Goal: Task Accomplishment & Management: Complete application form

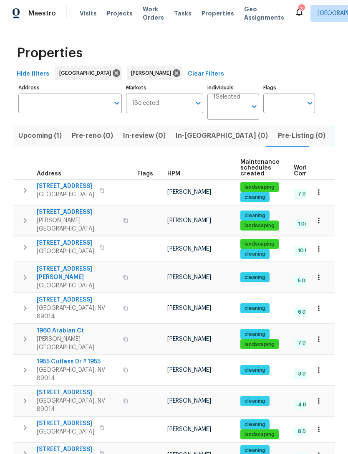
scroll to position [0, 15]
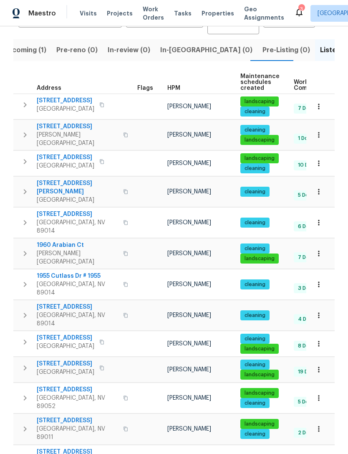
click at [183, 53] on span "In-[GEOGRAPHIC_DATA] (0)" at bounding box center [206, 50] width 92 height 12
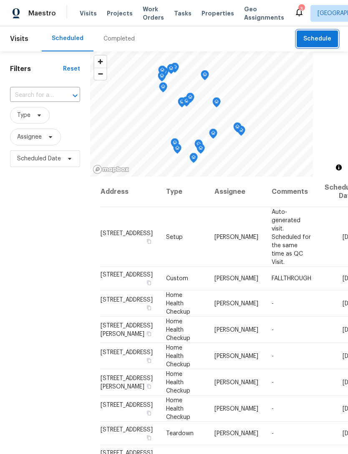
click at [328, 38] on span "Schedule" at bounding box center [318, 39] width 28 height 10
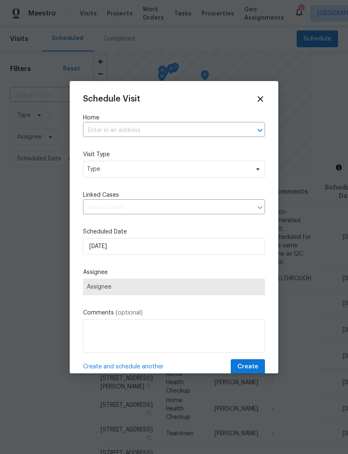
click at [144, 131] on input "text" at bounding box center [162, 130] width 159 height 13
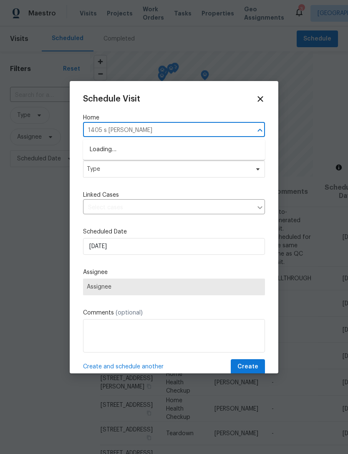
type input "1405 s nellis"
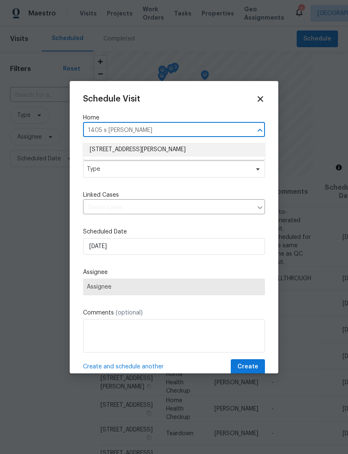
click at [172, 148] on li "1405 S Nellis Blvd Unit 2087, Las Vegas, NV 89104" at bounding box center [174, 150] width 182 height 14
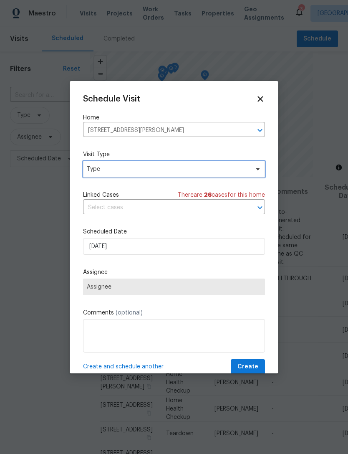
click at [124, 177] on span "Type" at bounding box center [174, 169] width 182 height 17
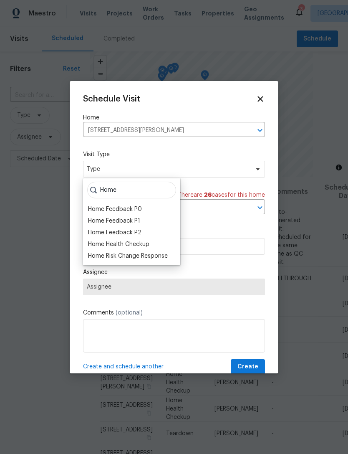
type input "Home"
click at [134, 244] on div "Home Health Checkup" at bounding box center [118, 244] width 61 height 8
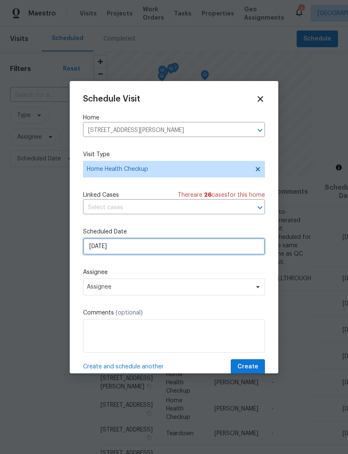
click at [163, 250] on input "[DATE]" at bounding box center [174, 246] width 182 height 17
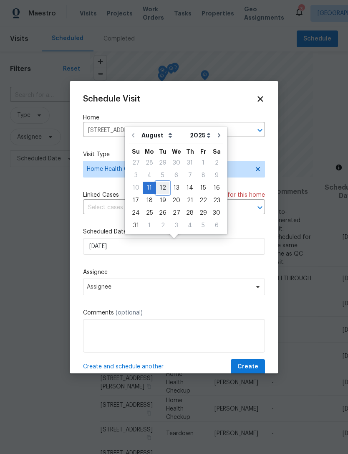
click at [162, 186] on div "12" at bounding box center [162, 188] width 13 height 12
type input "8/12/2025"
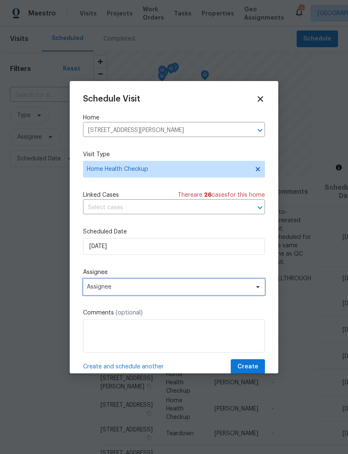
click at [170, 288] on span "Assignee" at bounding box center [169, 286] width 164 height 7
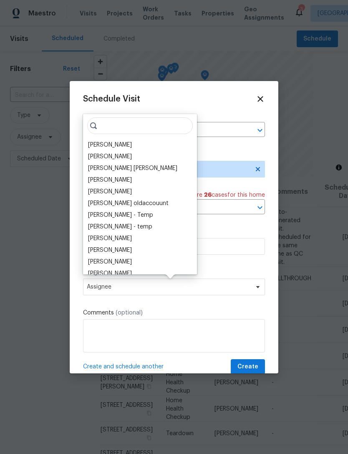
click at [117, 145] on div "[PERSON_NAME]" at bounding box center [110, 145] width 44 height 8
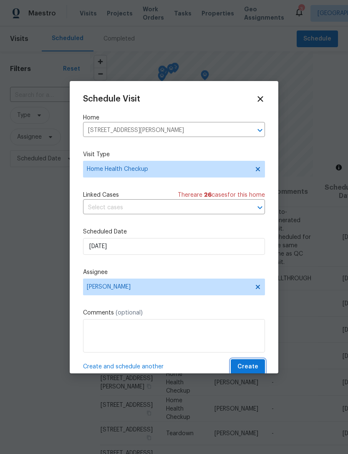
click at [255, 366] on span "Create" at bounding box center [248, 367] width 21 height 10
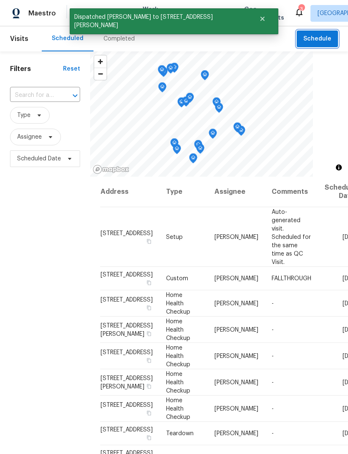
click at [327, 42] on span "Schedule" at bounding box center [318, 39] width 28 height 10
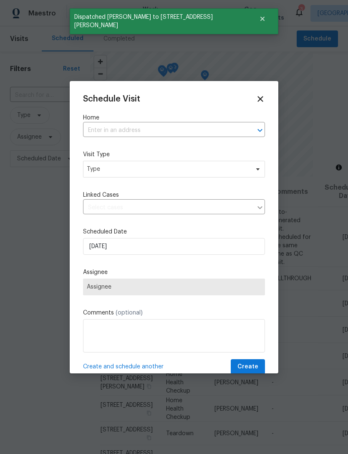
click at [165, 132] on input "text" at bounding box center [162, 130] width 159 height 13
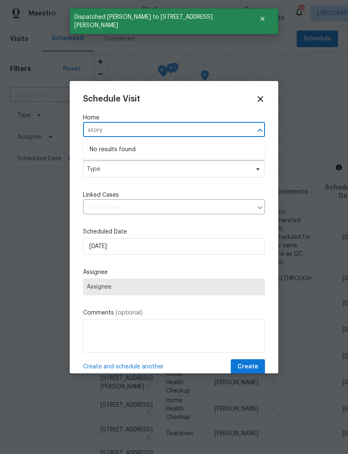
type input "story"
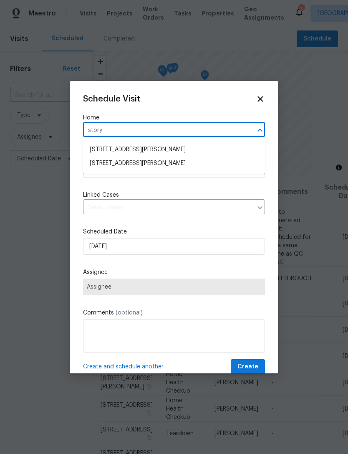
click at [180, 147] on li "6735 Storybook Glen Ct, Las Vegas, NV 89139" at bounding box center [174, 150] width 182 height 14
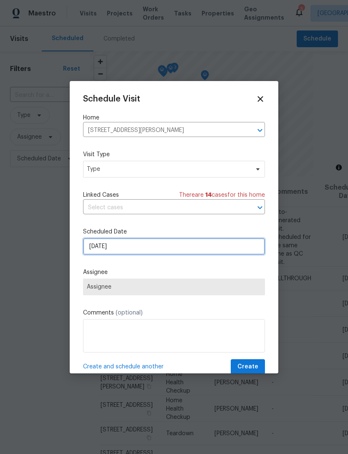
click at [159, 249] on input "[DATE]" at bounding box center [174, 246] width 182 height 17
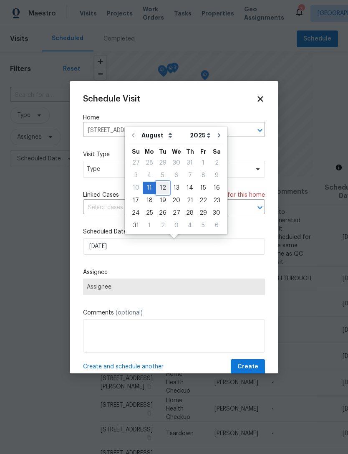
click at [161, 189] on div "12" at bounding box center [162, 188] width 13 height 12
type input "8/12/2025"
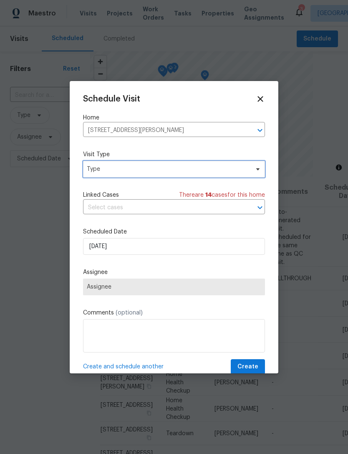
click at [196, 172] on span "Type" at bounding box center [168, 169] width 162 height 8
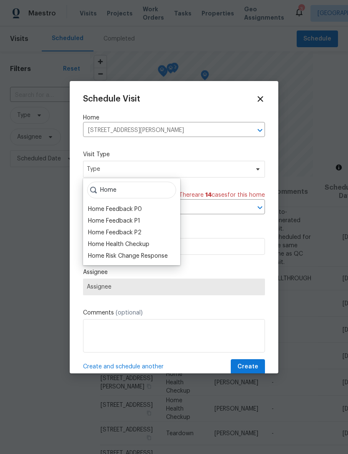
type input "Home"
click at [137, 245] on div "Home Health Checkup" at bounding box center [118, 244] width 61 height 8
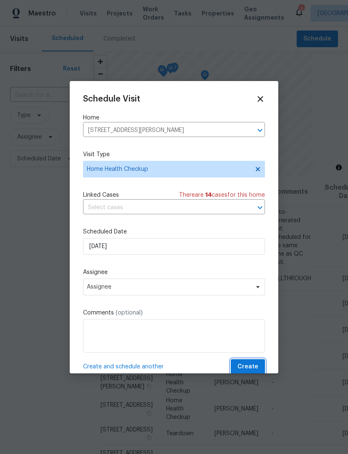
click at [253, 369] on span "Create" at bounding box center [248, 367] width 21 height 10
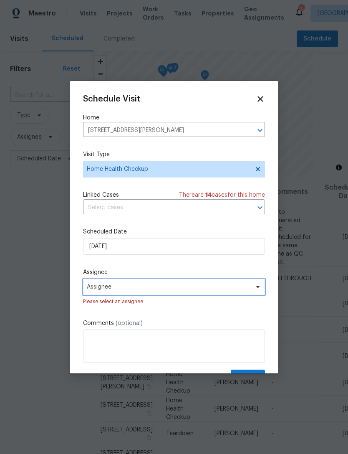
click at [192, 289] on span "Assignee" at bounding box center [169, 286] width 164 height 7
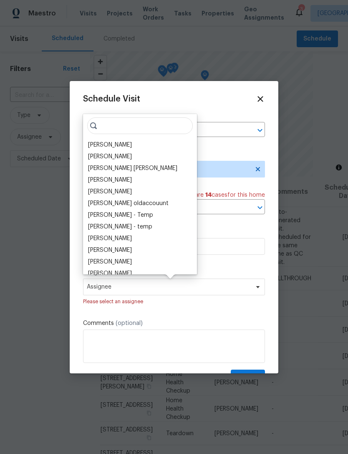
click at [123, 143] on div "[PERSON_NAME]" at bounding box center [110, 145] width 44 height 8
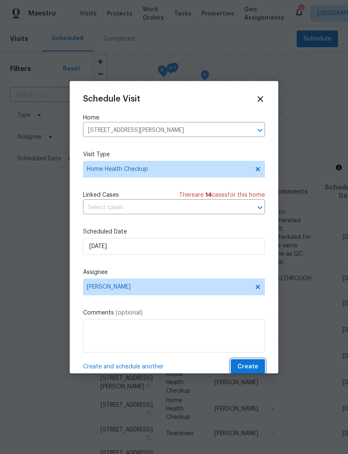
click at [251, 366] on span "Create" at bounding box center [248, 367] width 21 height 10
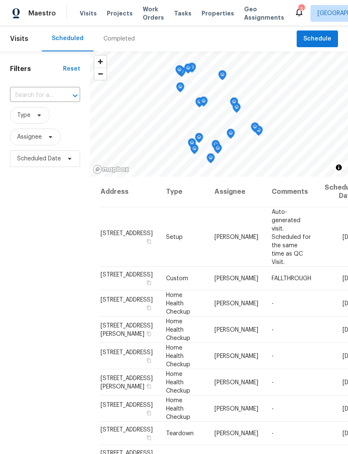
click at [46, 94] on input "text" at bounding box center [33, 95] width 47 height 13
type input "10366"
click at [47, 121] on li "10366 Midseason Mist St, Las Vegas, NV 89183" at bounding box center [45, 115] width 70 height 14
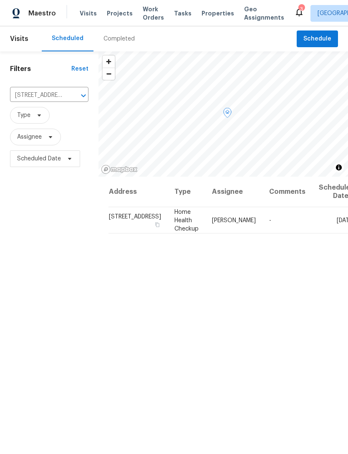
click at [0, 0] on span at bounding box center [0, 0] width 0 height 0
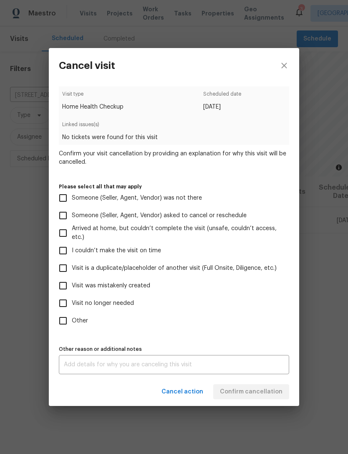
click at [118, 286] on span "Visit was mistakenly created" at bounding box center [111, 285] width 78 height 9
click at [72, 286] on input "Visit was mistakenly created" at bounding box center [63, 286] width 18 height 18
checkbox input "true"
click at [271, 394] on span "Confirm cancellation" at bounding box center [251, 392] width 63 height 10
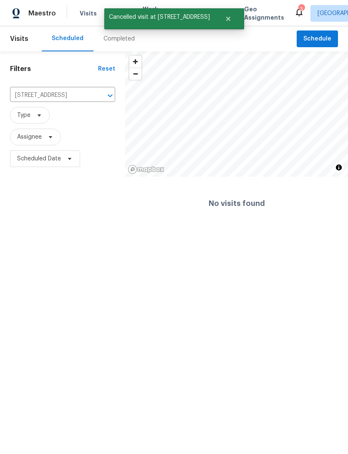
click at [100, 95] on icon "Clear" at bounding box center [99, 95] width 8 height 8
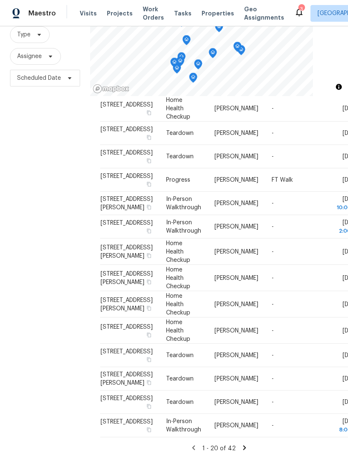
scroll to position [297, 0]
click at [0, 0] on span at bounding box center [0, 0] width 0 height 0
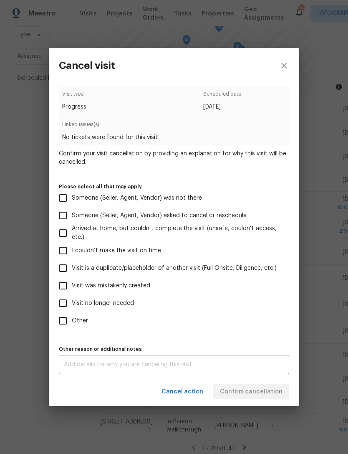
click at [111, 289] on span "Visit was mistakenly created" at bounding box center [111, 285] width 78 height 9
click at [72, 289] on input "Visit was mistakenly created" at bounding box center [63, 286] width 18 height 18
checkbox input "true"
click at [264, 395] on span "Confirm cancellation" at bounding box center [251, 392] width 63 height 10
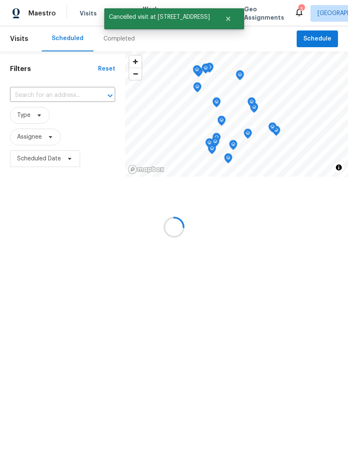
scroll to position [0, 0]
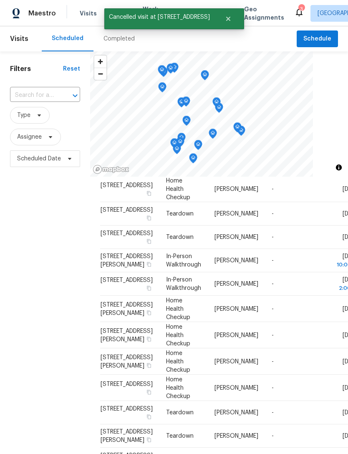
click at [18, 351] on div "Filters Reset ​ Type Assignee Scheduled Date" at bounding box center [45, 295] width 90 height 488
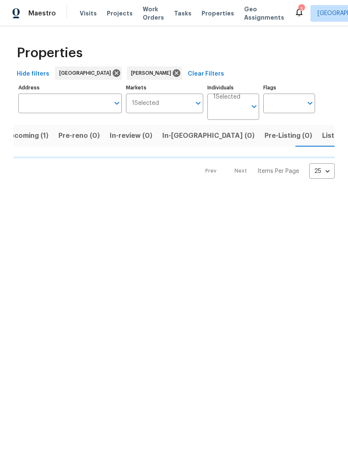
scroll to position [0, 15]
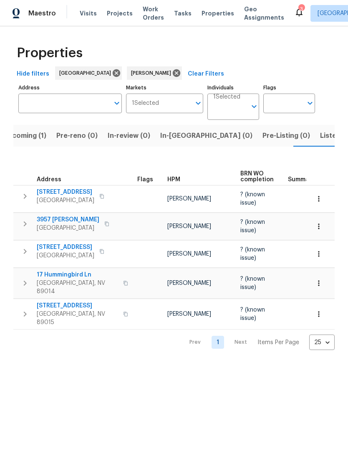
click at [58, 189] on span "[STREET_ADDRESS]" at bounding box center [66, 192] width 58 height 8
click at [172, 73] on icon at bounding box center [176, 72] width 9 height 9
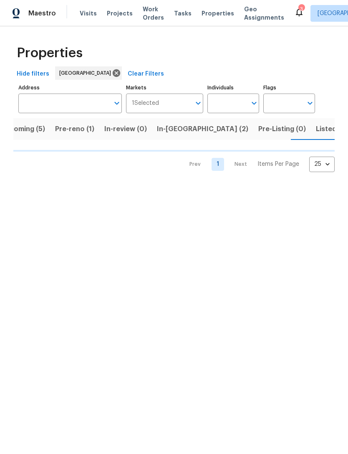
scroll to position [0, 18]
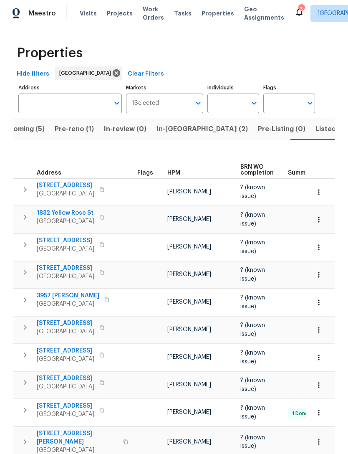
click at [80, 134] on span "Pre-reno (1)" at bounding box center [74, 129] width 39 height 12
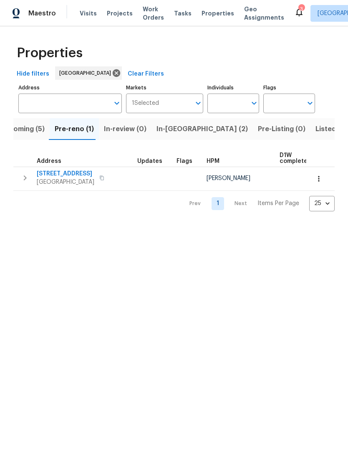
click at [33, 132] on span "Upcoming (5)" at bounding box center [22, 129] width 45 height 12
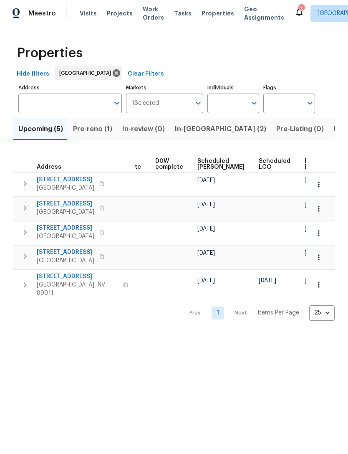
scroll to position [0, 209]
click at [305, 164] on span "Ready Date" at bounding box center [314, 164] width 18 height 12
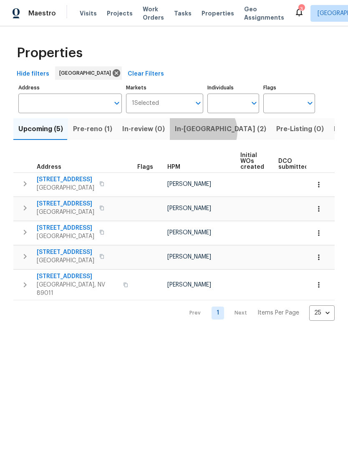
click at [197, 132] on span "In-reno (2)" at bounding box center [220, 129] width 91 height 12
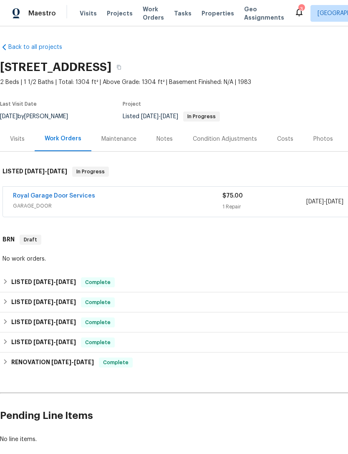
click at [34, 198] on link "Royal Garage Door Services" at bounding box center [54, 196] width 82 height 6
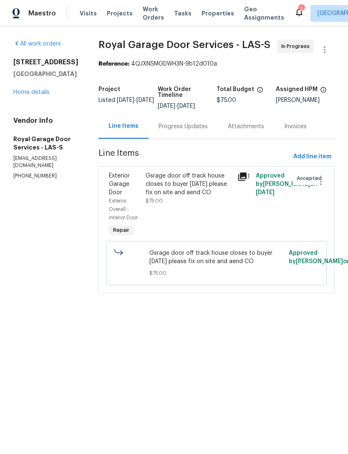
click at [190, 127] on div "Progress Updates" at bounding box center [183, 126] width 49 height 8
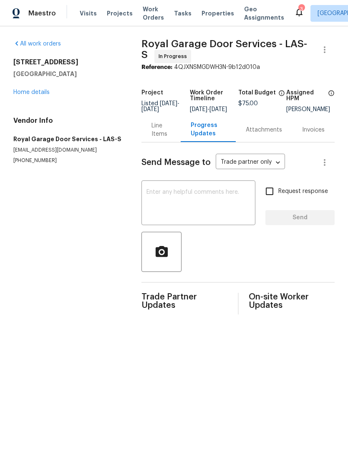
click at [157, 133] on div "Line Items" at bounding box center [161, 129] width 19 height 17
